Goal: Check status: Check status

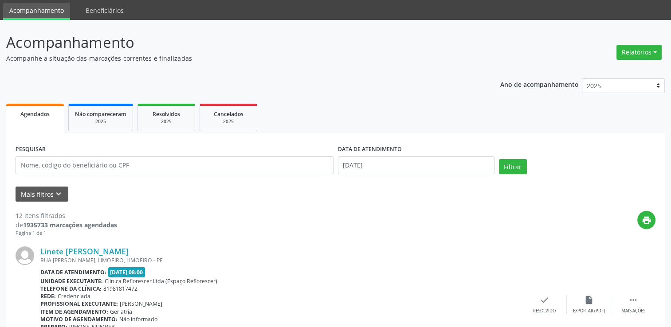
scroll to position [44, 0]
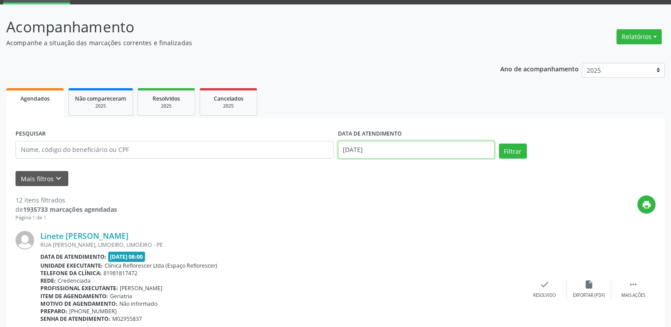
click at [381, 151] on input "[DATE]" at bounding box center [416, 150] width 157 height 18
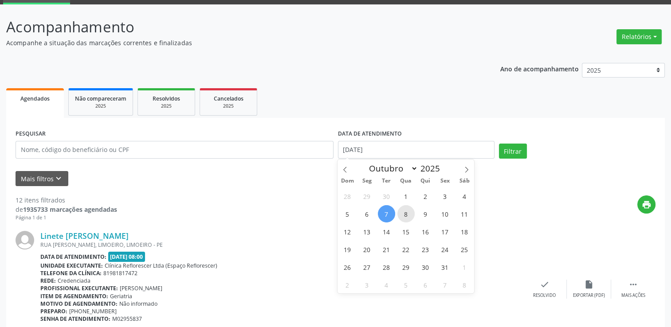
click at [406, 208] on span "8" at bounding box center [405, 213] width 17 height 17
type input "08/10/2025"
click at [406, 208] on span "8" at bounding box center [405, 213] width 17 height 17
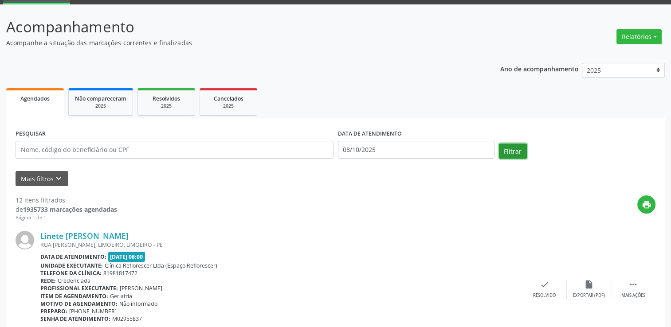
click at [512, 152] on button "Filtrar" at bounding box center [513, 151] width 28 height 15
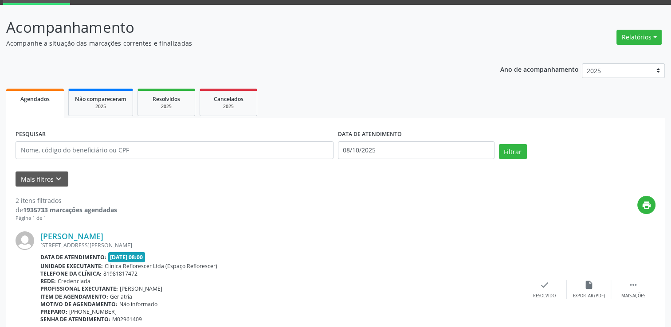
scroll to position [133, 0]
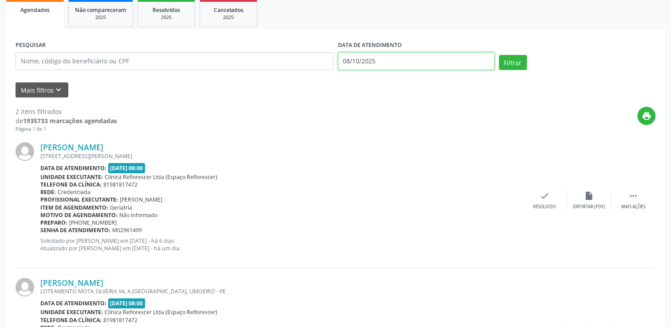
click at [371, 58] on input "08/10/2025" at bounding box center [416, 61] width 157 height 18
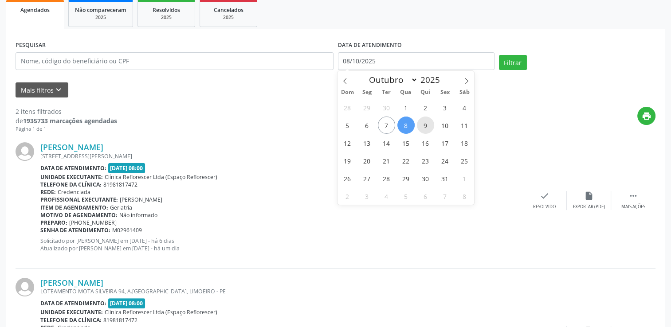
click at [423, 126] on span "9" at bounding box center [425, 125] width 17 height 17
type input "09/10/2025"
drag, startPoint x: 442, startPoint y: 125, endPoint x: 463, endPoint y: 112, distance: 25.1
click at [443, 125] on span "10" at bounding box center [444, 125] width 17 height 17
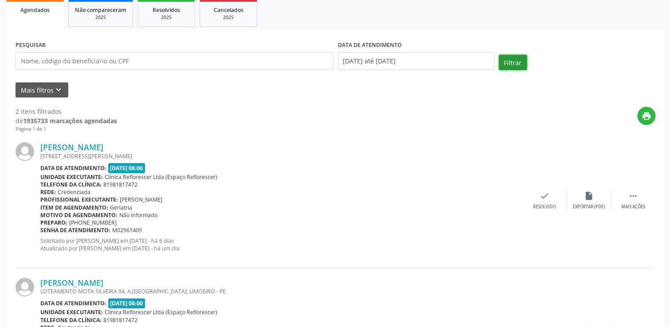
click at [513, 68] on button "Filtrar" at bounding box center [513, 62] width 28 height 15
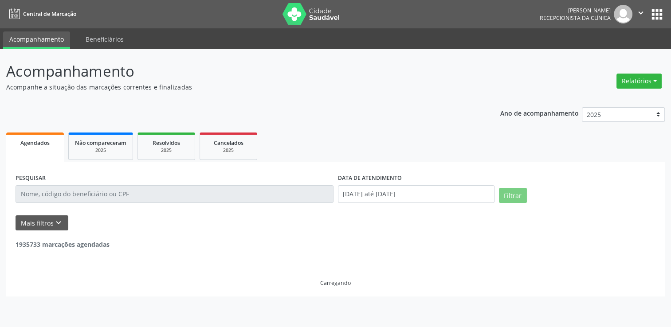
scroll to position [0, 0]
